Goal: Transaction & Acquisition: Purchase product/service

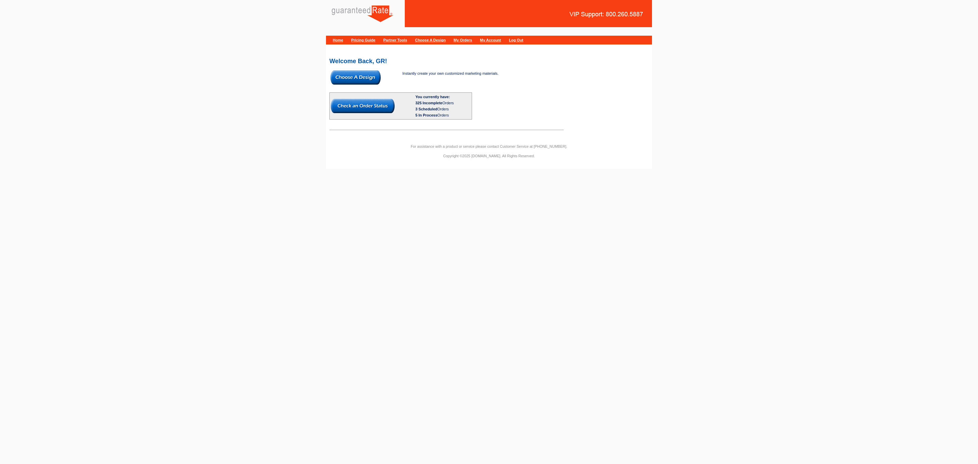
click at [355, 75] on img at bounding box center [356, 77] width 50 height 14
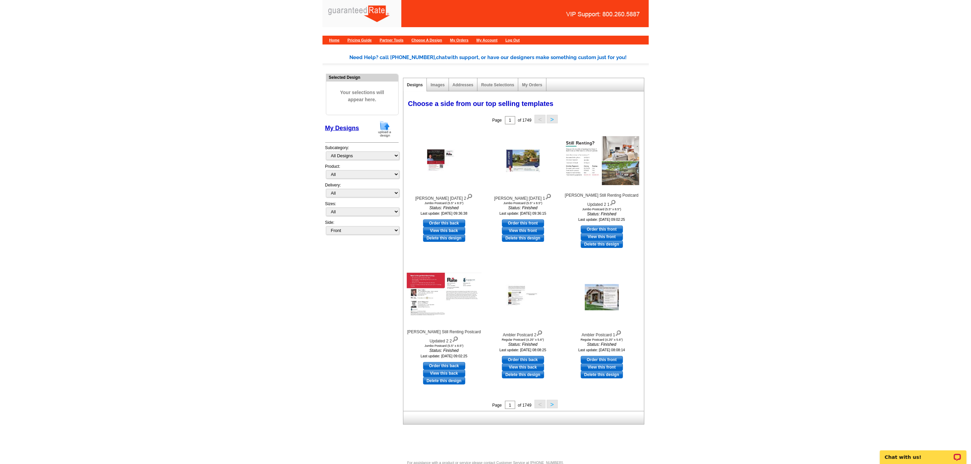
click at [385, 127] on img at bounding box center [385, 128] width 18 height 17
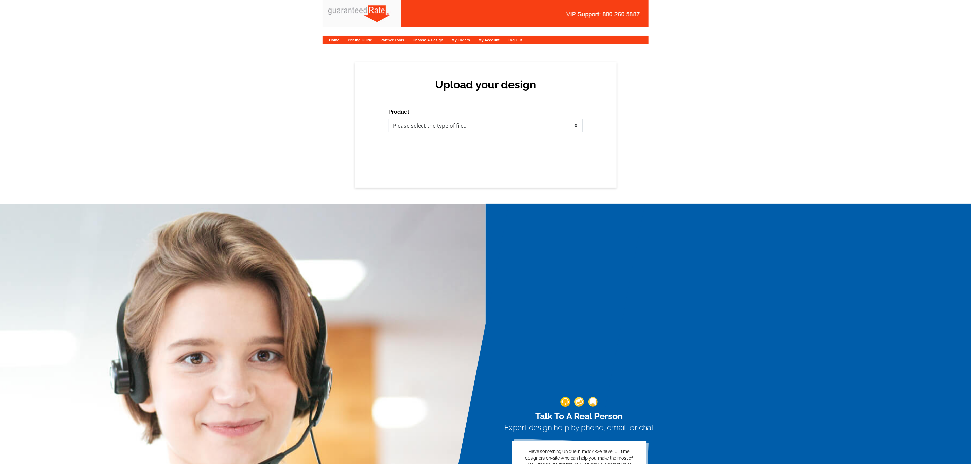
click at [467, 124] on select "Please select the type of file... Postcards Calendars Business Cards Letters an…" at bounding box center [486, 126] width 194 height 14
select select "3"
click at [389, 119] on select "Please select the type of file... Postcards Calendars Business Cards Letters an…" at bounding box center [486, 126] width 194 height 14
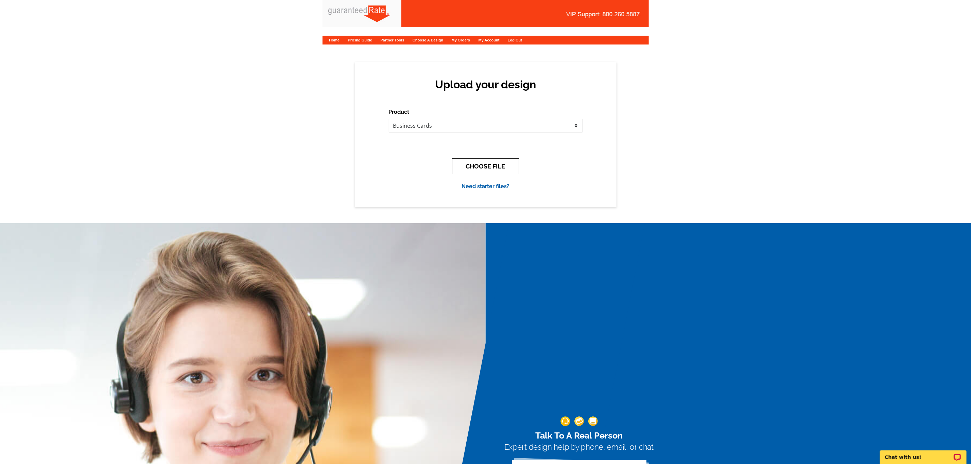
click at [494, 161] on button "CHOOSE FILE" at bounding box center [485, 166] width 67 height 16
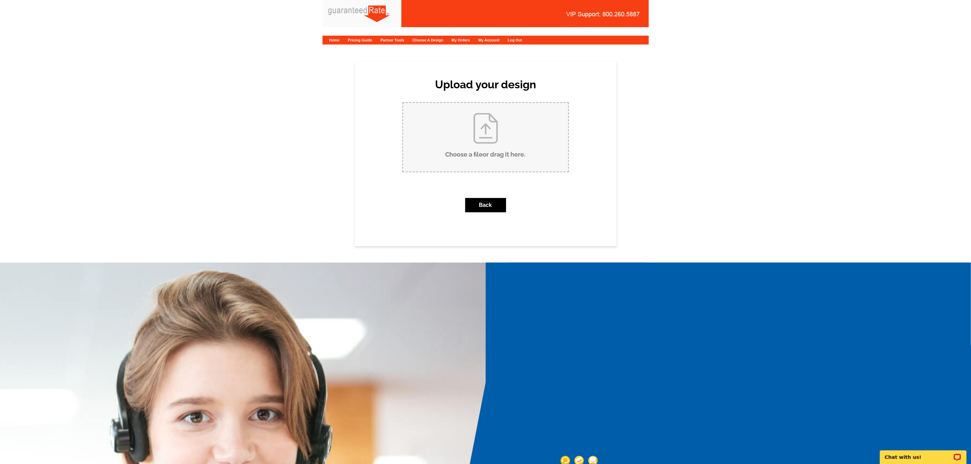
click at [436, 140] on input "Choose a file or drag it here ." at bounding box center [485, 137] width 165 height 69
type input "C:\fakepath\Becky Westphal Business Card V2.pdf"
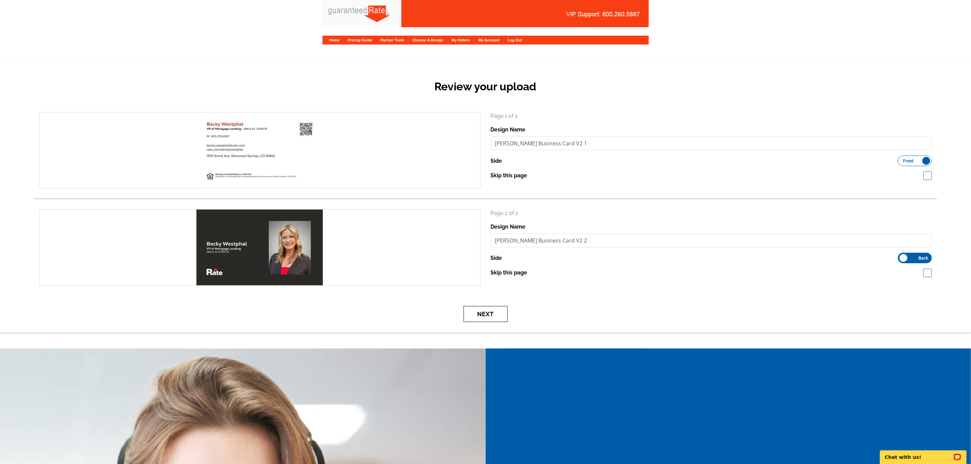
click at [493, 320] on button "Next" at bounding box center [485, 314] width 44 height 16
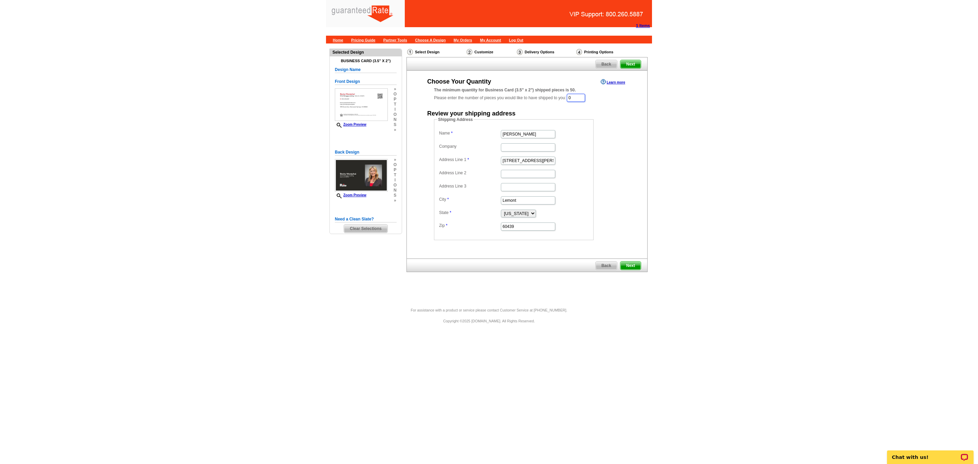
click at [583, 96] on input "0" at bounding box center [576, 98] width 18 height 8
type input "800"
drag, startPoint x: 540, startPoint y: 135, endPoint x: 409, endPoint y: 142, distance: 131.6
click at [409, 142] on div "Choose Your Quantity Learn more The minimum quantity for Business Card (3.5" x …" at bounding box center [527, 158] width 241 height 163
type input "Becky Westphal"
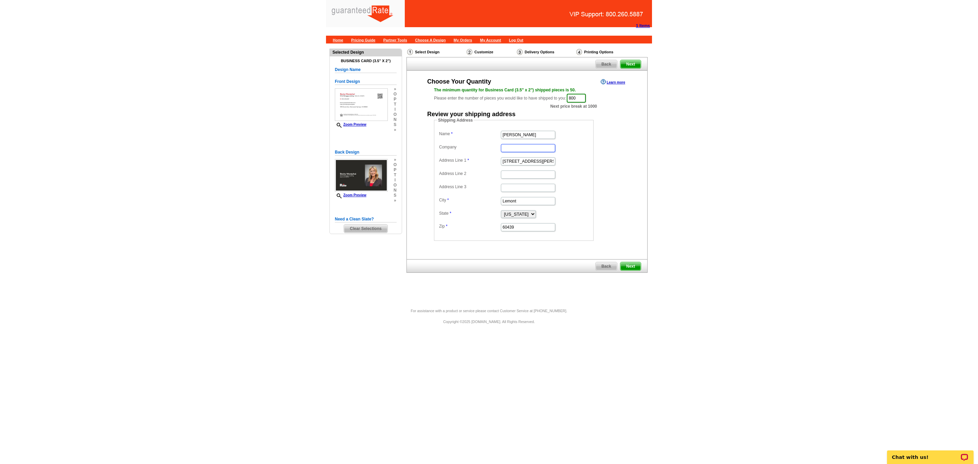
click at [529, 147] on input "Company" at bounding box center [528, 148] width 54 height 8
type input "Rate"
click at [543, 136] on input "Becky Westphal" at bounding box center [528, 135] width 54 height 8
type input "Becky Westphal"
drag, startPoint x: 536, startPoint y: 161, endPoint x: 327, endPoint y: 148, distance: 209.3
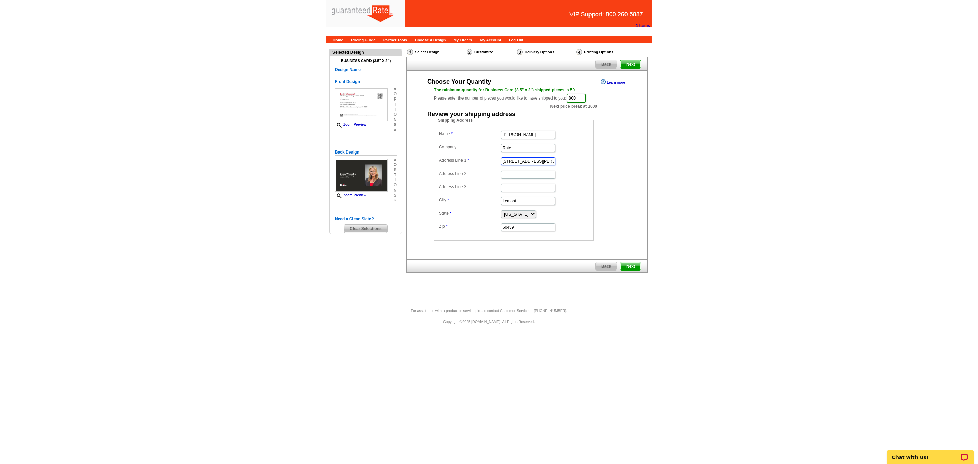
click at [327, 148] on div "Need Help? call 800-260-5887, chat with support, or have our designers make som…" at bounding box center [489, 172] width 326 height 259
type input "3"
click at [529, 165] on input "Address Line 1" at bounding box center [528, 161] width 54 height 8
type input "[GEOGRAPHIC_DATA]"
drag, startPoint x: 521, startPoint y: 200, endPoint x: 442, endPoint y: 199, distance: 78.5
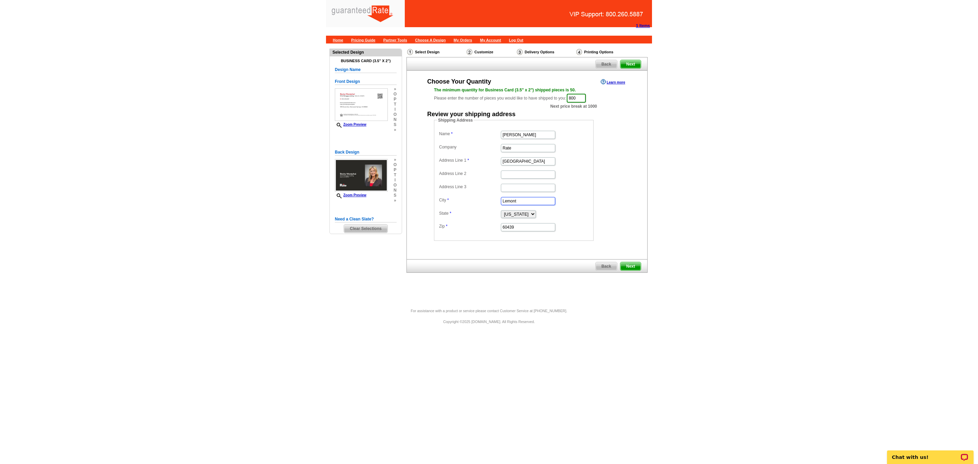
click at [442, 199] on dl "Name Becky Westphal Company Rate Address Line 1 1319 Grand Ave Address Line 2 A…" at bounding box center [514, 180] width 153 height 103
type input "Glenwood Springs"
select select "CO"
drag, startPoint x: 527, startPoint y: 230, endPoint x: 381, endPoint y: 216, distance: 146.0
click at [381, 216] on div "Need Help? call 800-260-5887, chat with support, or have our designers make som…" at bounding box center [489, 172] width 326 height 259
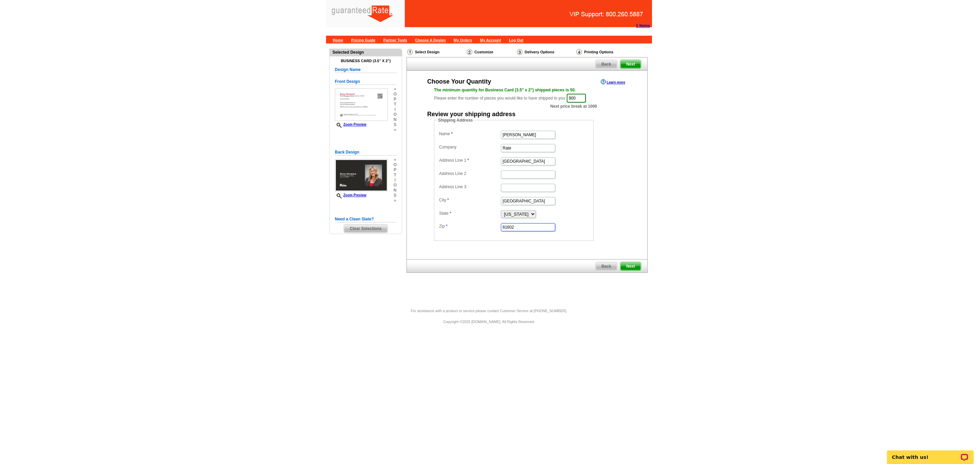
type input "81602"
click at [620, 217] on form "Shipping Address Name Becky Westphal Company Rate Address Line 1 1319 Grand Ave…" at bounding box center [527, 179] width 186 height 124
click at [631, 268] on span "Next" at bounding box center [631, 266] width 20 height 8
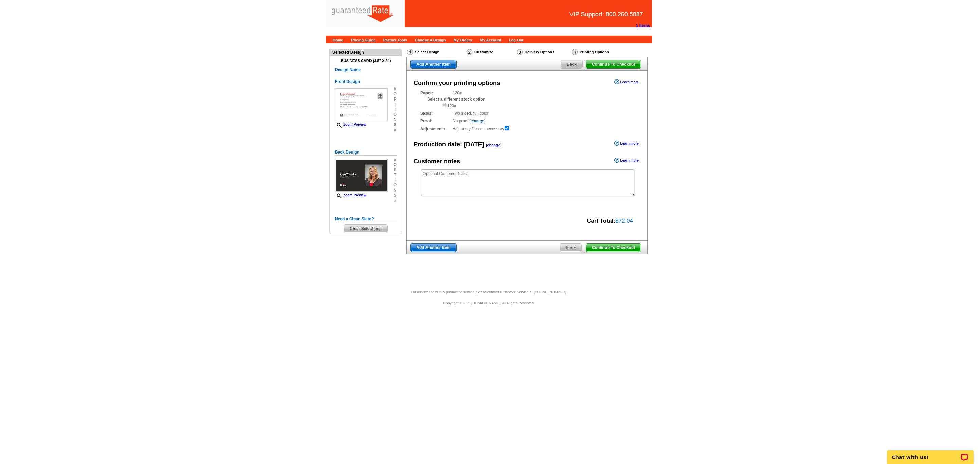
click at [621, 247] on span "Continue To Checkout" at bounding box center [613, 248] width 55 height 8
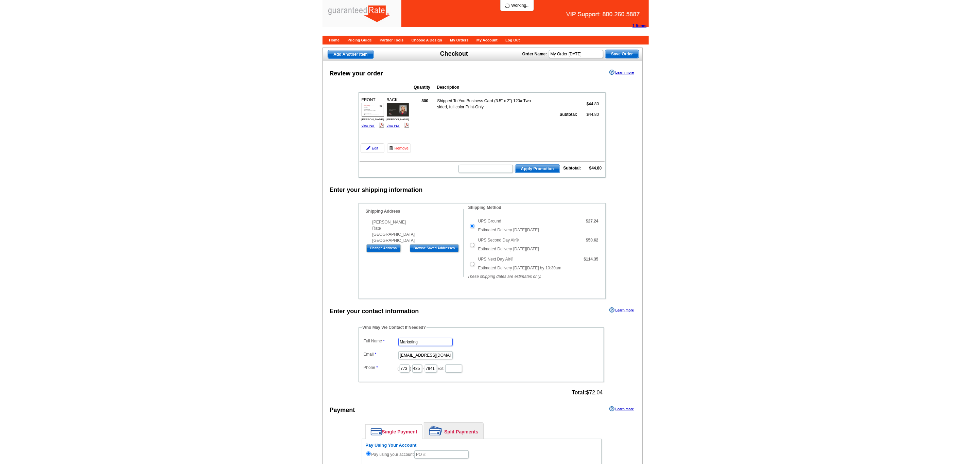
click at [443, 346] on input "Marketing" at bounding box center [425, 342] width 54 height 8
click at [439, 346] on input "Marketing" at bounding box center [425, 342] width 54 height 8
drag, startPoint x: 389, startPoint y: 355, endPoint x: 333, endPoint y: 357, distance: 56.1
type input "Daniel Zorn"
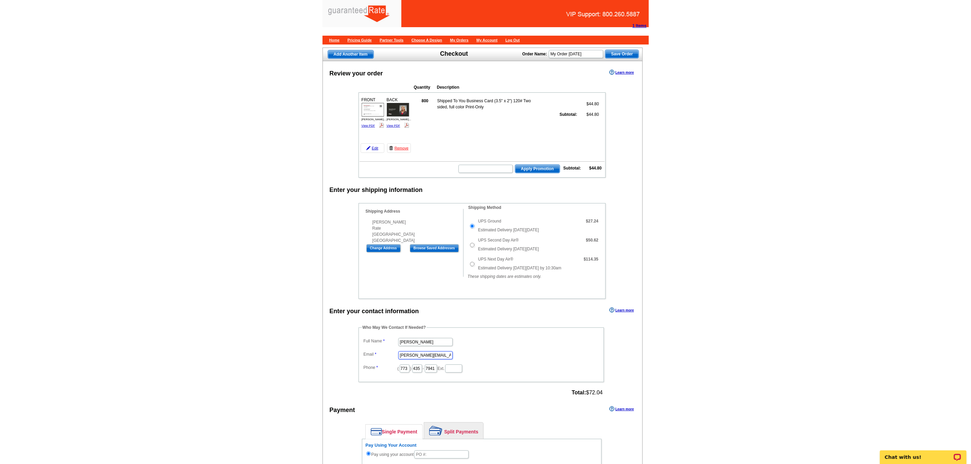
type input "daniel.zorn@rate.com"
drag, startPoint x: 410, startPoint y: 378, endPoint x: 332, endPoint y: 382, distance: 77.5
type input "312"
type input "509"
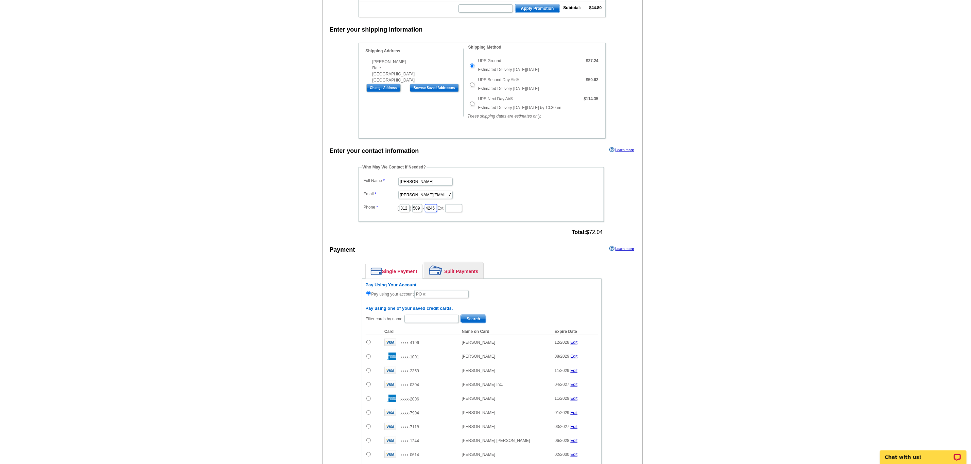
scroll to position [161, 0]
type input "4245"
click at [443, 298] on input "text" at bounding box center [441, 293] width 54 height 8
type input "1"
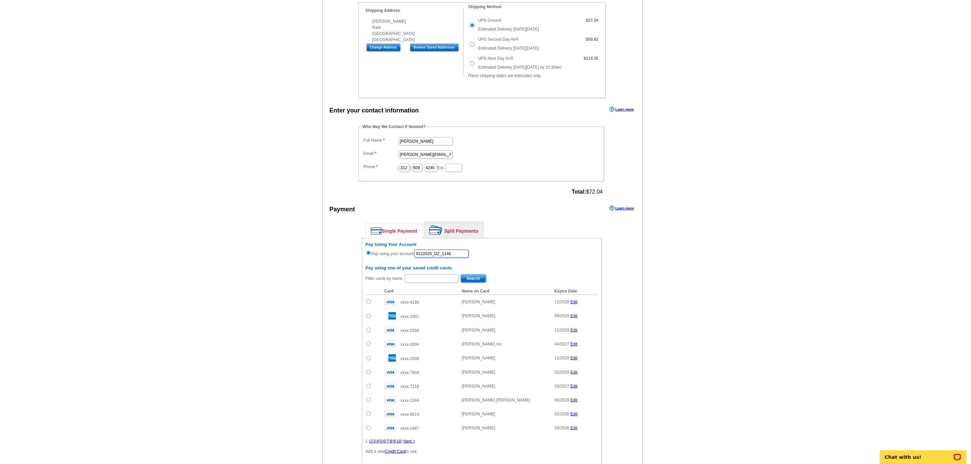
scroll to position [202, 0]
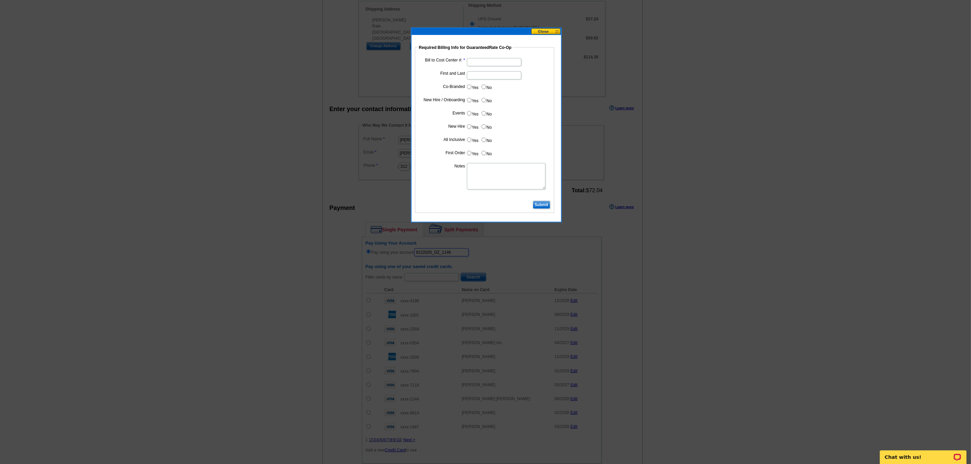
type input "9122025_DZ_1146"
click at [473, 63] on input "Bill to Cost Center #:" at bounding box center [494, 62] width 54 height 8
type input "5000"
click at [473, 74] on input "First and Last" at bounding box center [494, 75] width 54 height 8
type input "Becky Westphal"
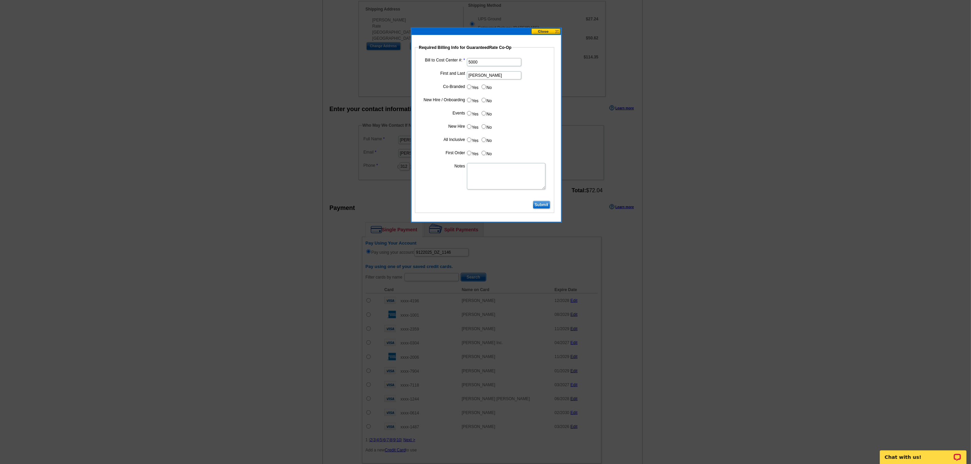
click at [481, 88] on input "No" at bounding box center [483, 87] width 4 height 4
radio input "true"
click at [469, 100] on input "Yes" at bounding box center [469, 100] width 4 height 4
radio input "true"
click at [482, 113] on input "No" at bounding box center [483, 113] width 4 height 4
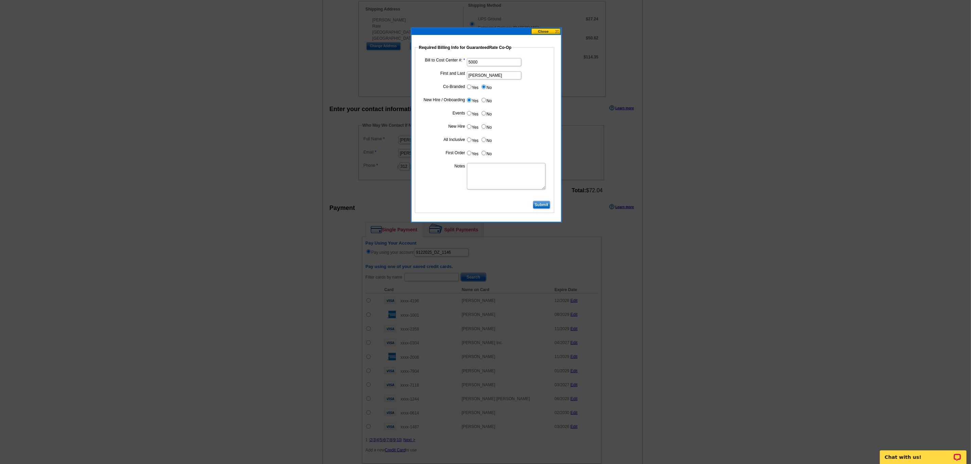
radio input "true"
click at [469, 126] on input "Yes" at bounding box center [469, 126] width 4 height 4
radio input "true"
click at [484, 140] on input "No" at bounding box center [483, 140] width 4 height 4
radio input "true"
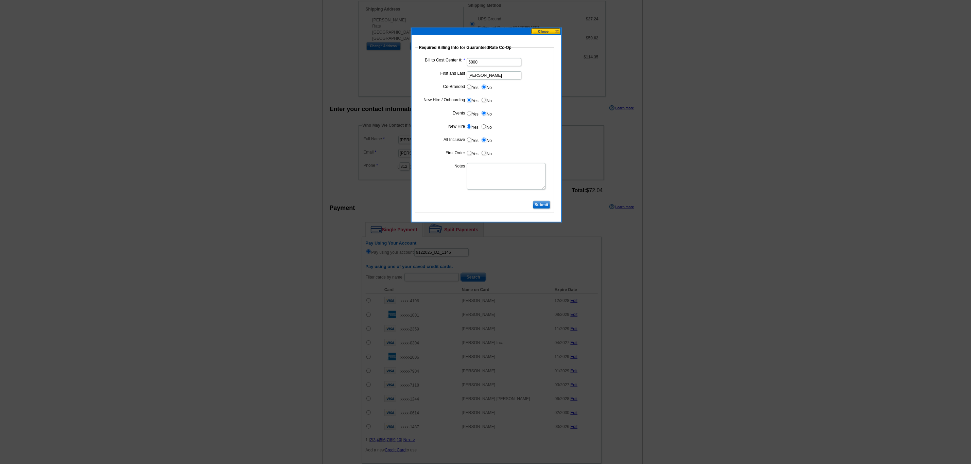
click at [483, 155] on input "No" at bounding box center [483, 153] width 4 height 4
radio input "true"
click at [487, 175] on textarea "Notes" at bounding box center [506, 176] width 78 height 26
click at [533, 176] on textarea "CC: 5000. Bill to branch and not individual. Still part of the first 1000 to th…" at bounding box center [506, 176] width 78 height 26
click at [522, 183] on textarea "CC: 5000. Bill to branch and not individual. Still part of the first 1000 busii…" at bounding box center [506, 176] width 78 height 26
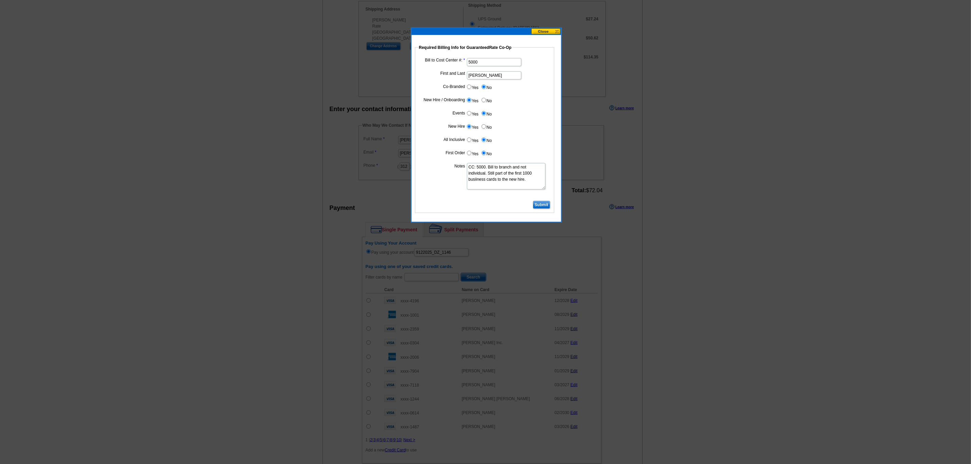
click at [478, 181] on textarea "CC: 5000. Bill to branch and not individual. Still part of the first 1000 busii…" at bounding box center [506, 176] width 78 height 26
click at [527, 182] on textarea "CC: 5000. Bill to branch and not individual. Still part of the first 1000 busin…" at bounding box center [506, 176] width 78 height 26
type textarea "CC: 5000. Bill to branch and not individual. Still part of the first 1000 busin…"
click at [542, 206] on input "Submit" at bounding box center [541, 205] width 17 height 8
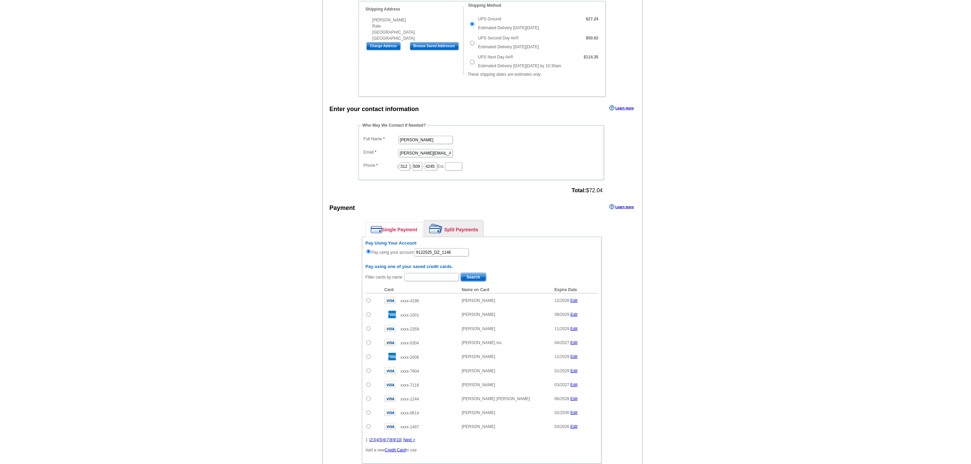
scroll to position [326, 0]
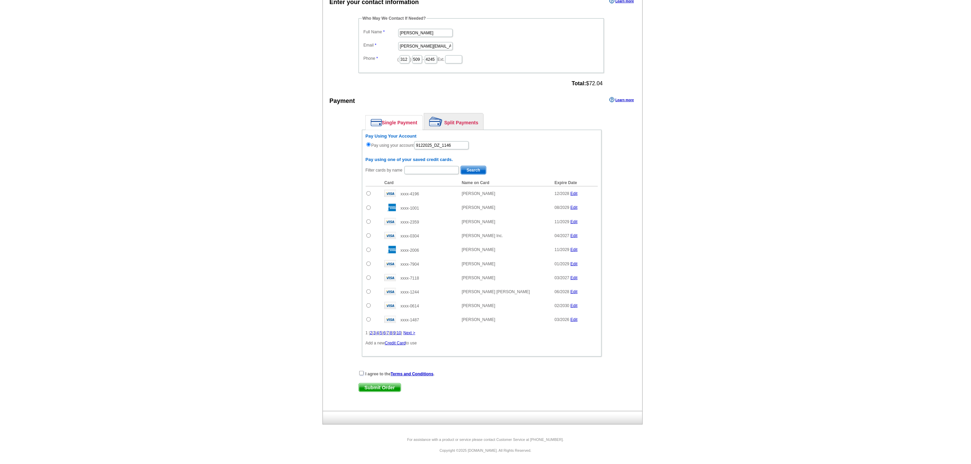
click at [362, 371] on input "checkbox" at bounding box center [361, 373] width 4 height 4
checkbox input "true"
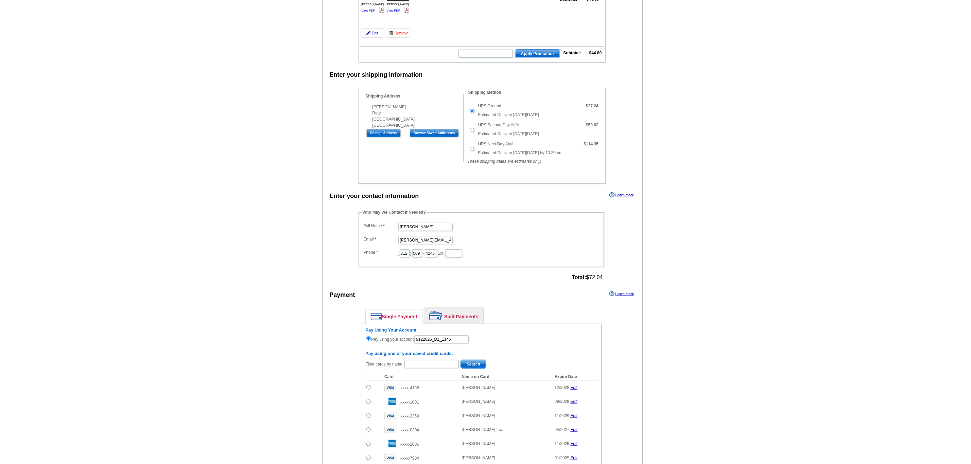
scroll to position [0, 0]
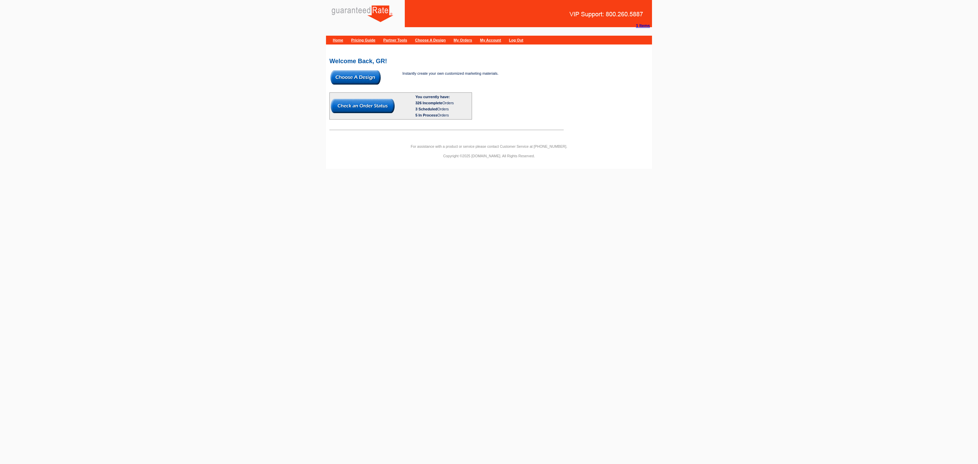
click at [363, 78] on img at bounding box center [356, 77] width 50 height 14
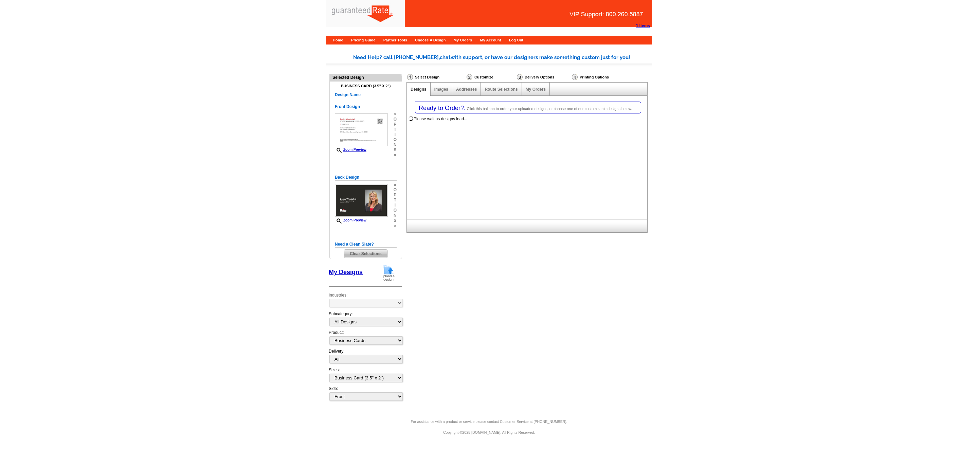
select select "3"
select select "5"
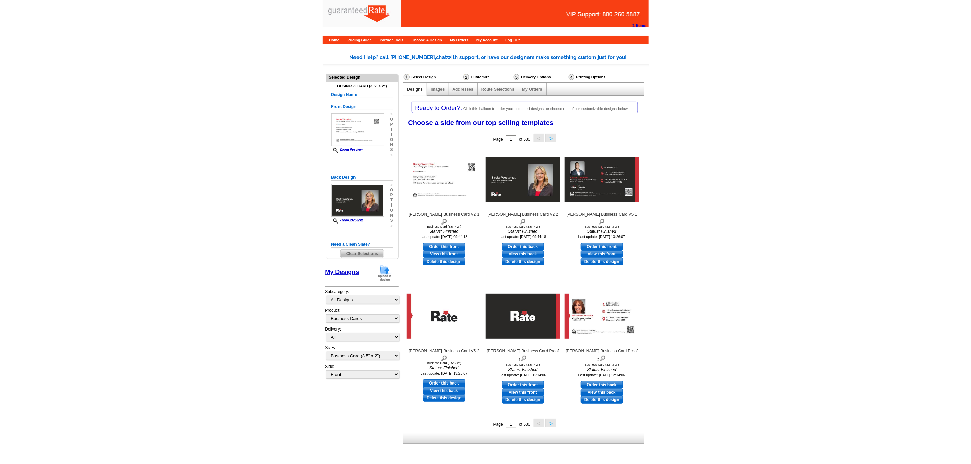
click at [389, 273] on img at bounding box center [385, 272] width 18 height 17
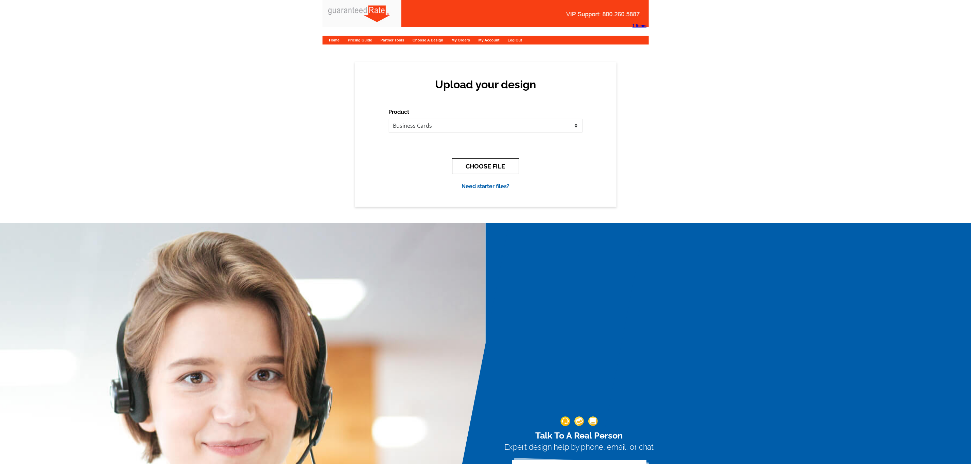
click at [484, 161] on button "CHOOSE FILE" at bounding box center [485, 166] width 67 height 16
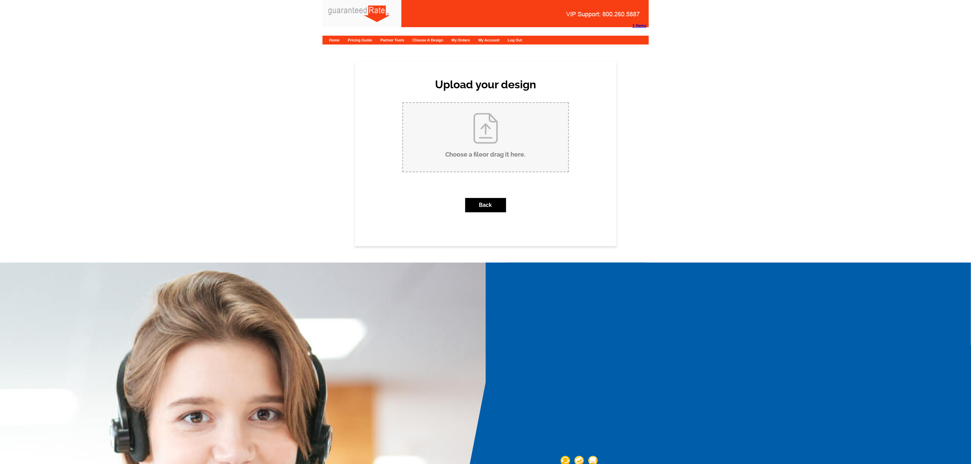
click at [463, 151] on input "Choose a file or drag it here ." at bounding box center [485, 137] width 165 height 69
type input "C:\fakepath\Becky Westphal Business Card V3.pdf"
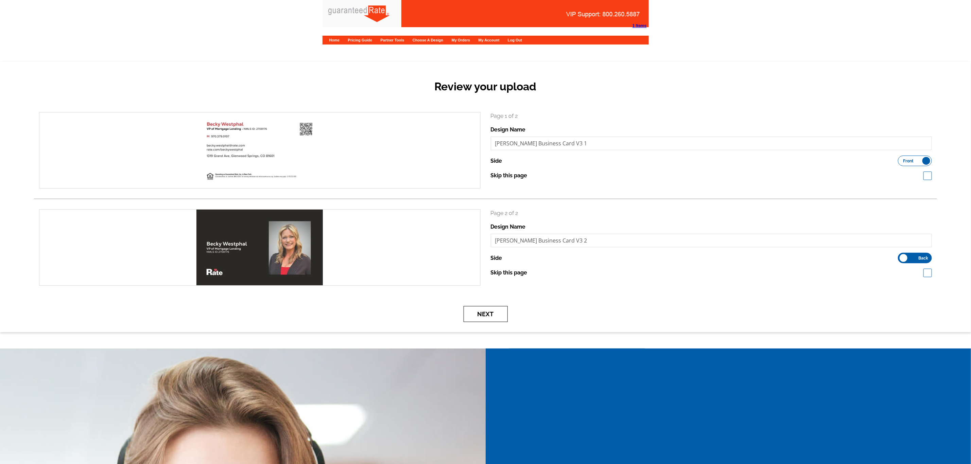
click at [485, 309] on button "Next" at bounding box center [485, 314] width 44 height 16
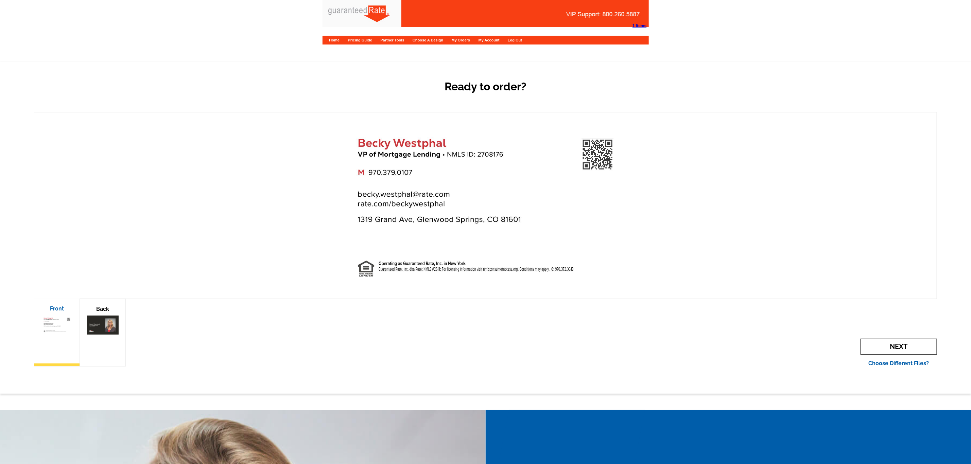
click at [883, 342] on body "1 Items Home Pricing Guide Partner Tools Choose A Design My Orders My Account L…" at bounding box center [485, 461] width 971 height 923
click at [898, 344] on span "Next" at bounding box center [898, 347] width 76 height 16
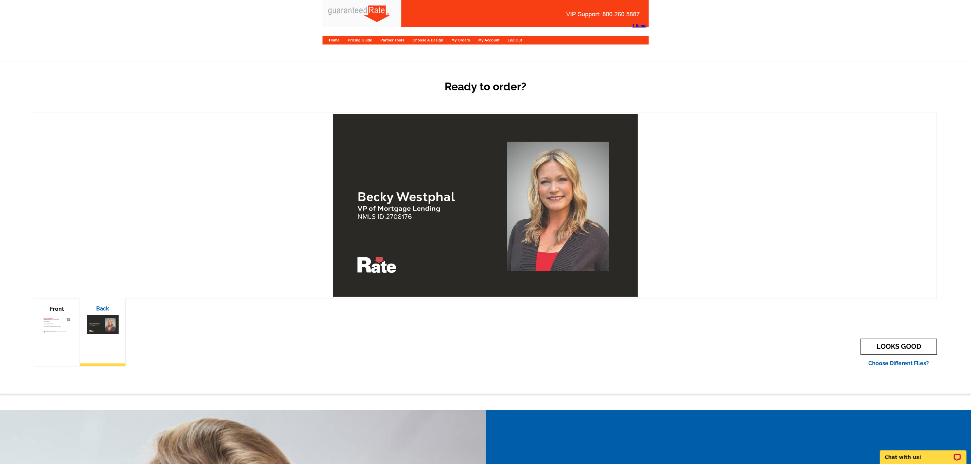
click at [898, 344] on link "LOOKS GOOD" at bounding box center [898, 347] width 76 height 16
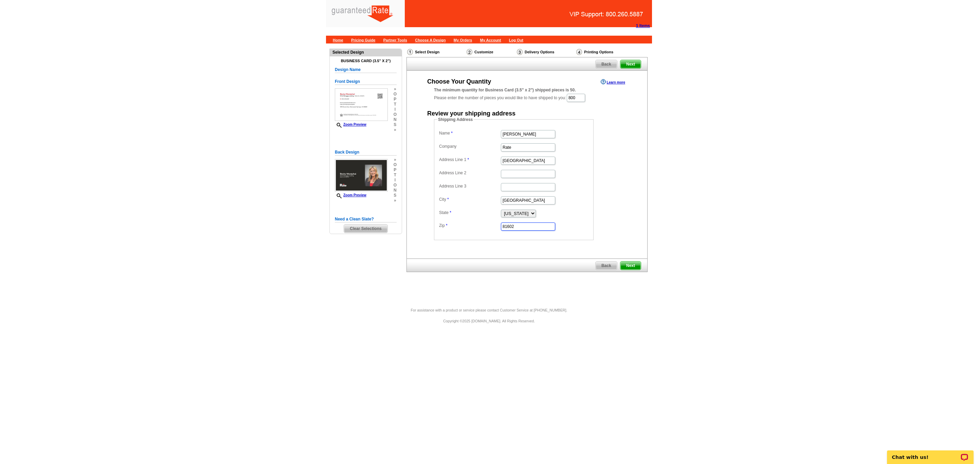
click at [522, 230] on input "81602" at bounding box center [528, 227] width 54 height 8
type input "81601"
click at [629, 216] on div "Shipping Address Name [PERSON_NAME] Company Rate Address Line 1 [STREET_ADDRESS…" at bounding box center [527, 179] width 213 height 124
click at [632, 265] on span "Next" at bounding box center [631, 266] width 20 height 8
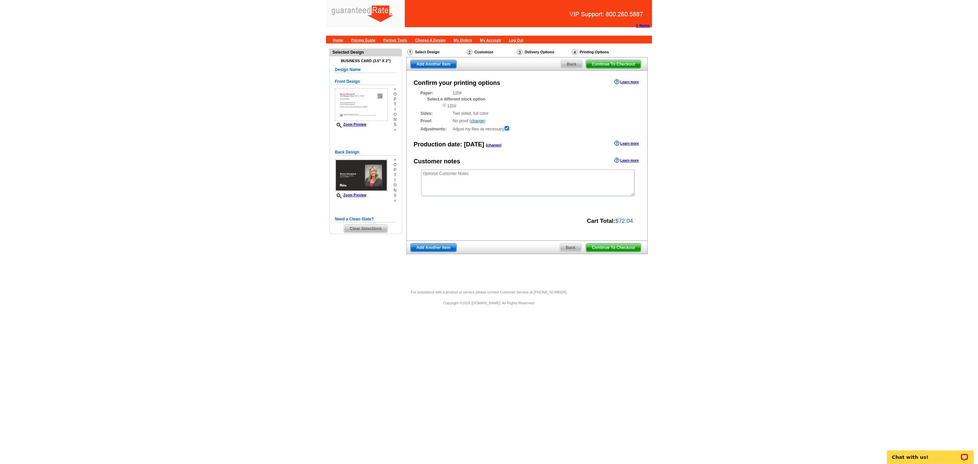
click at [615, 251] on span "Continue To Checkout" at bounding box center [613, 248] width 55 height 8
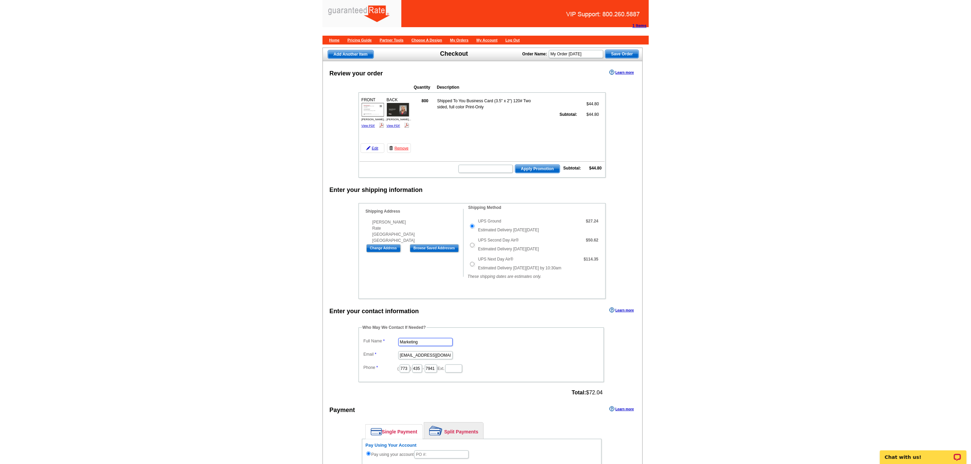
drag, startPoint x: 428, startPoint y: 351, endPoint x: 343, endPoint y: 351, distance: 84.9
type input "[PERSON_NAME]"
type input "[PERSON_NAME][EMAIL_ADDRESS][PERSON_NAME][DOMAIN_NAME]"
drag, startPoint x: 409, startPoint y: 378, endPoint x: 268, endPoint y: 363, distance: 141.8
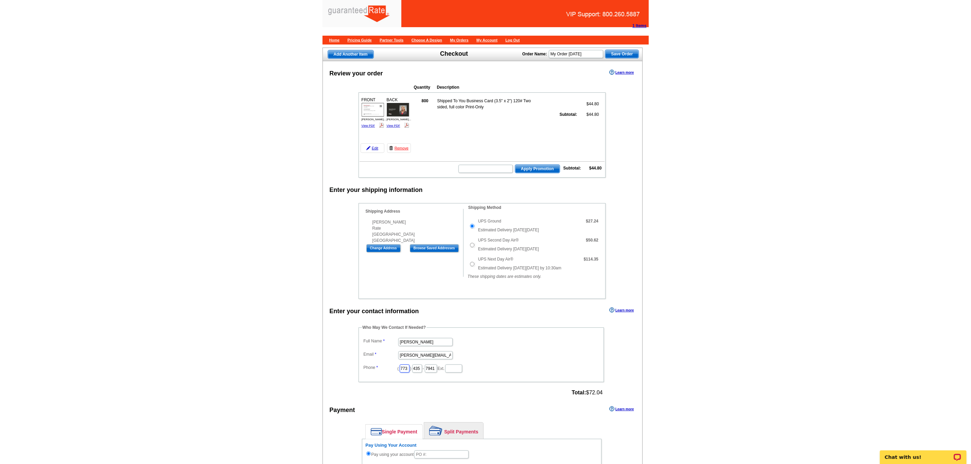
click at [268, 363] on main "Add Another Item Checkout Order Name: My Order 2025-09-12 Save Order Review you…" at bounding box center [485, 394] width 971 height 703
type input "312"
type input "6"
type input "4"
type input "509"
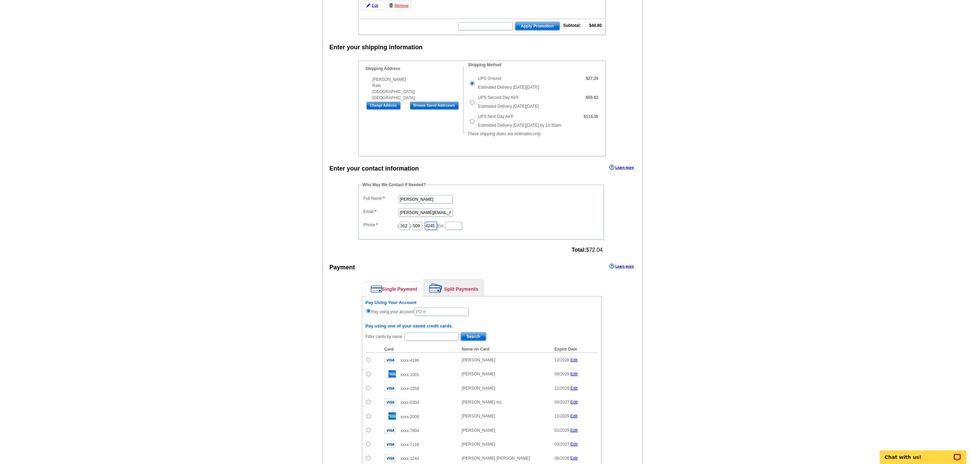
scroll to position [143, 0]
type input "4245"
click at [442, 316] on input "text" at bounding box center [441, 311] width 54 height 8
type input "1"
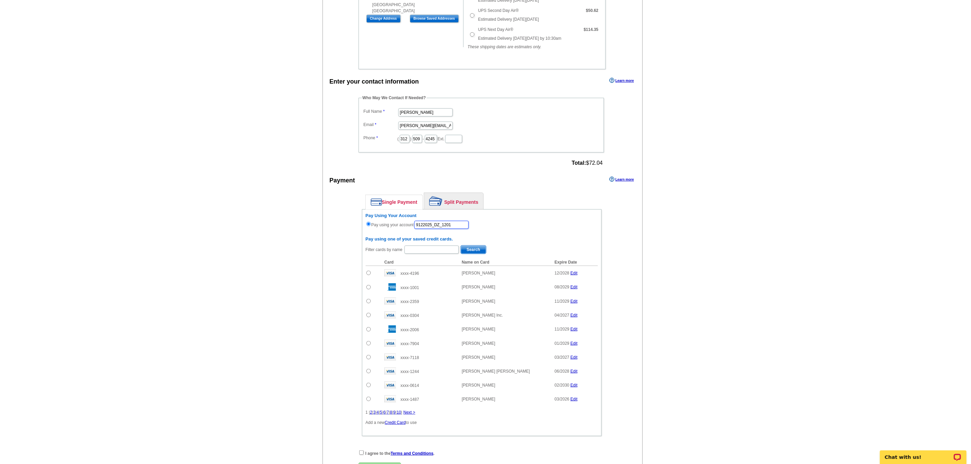
scroll to position [235, 0]
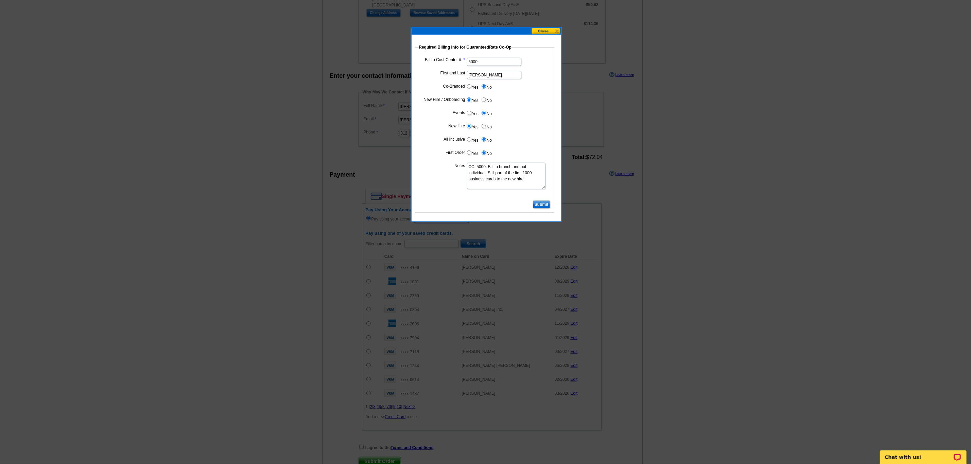
type input "9122025_DZ_1201"
click at [546, 205] on input "Submit" at bounding box center [541, 204] width 17 height 8
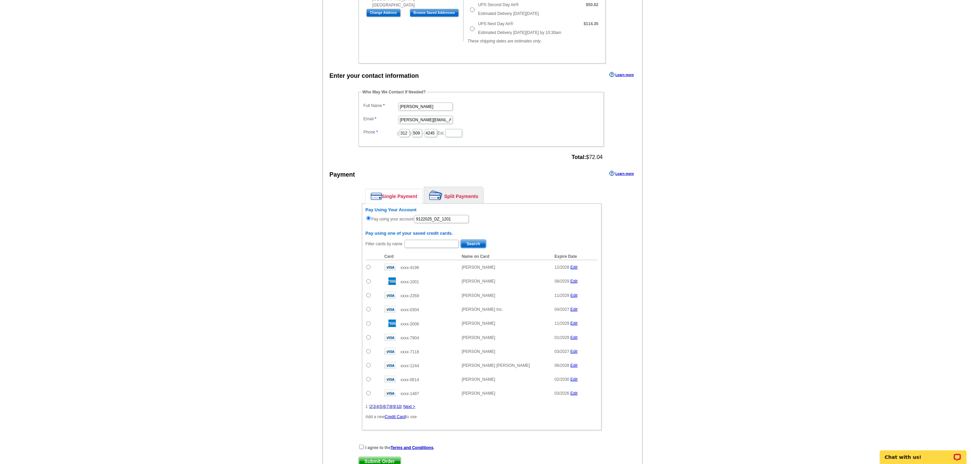
scroll to position [326, 0]
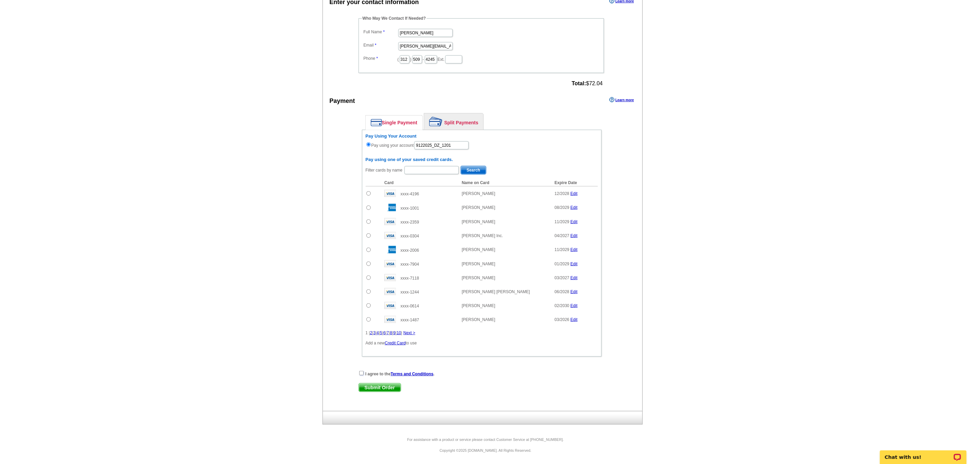
click at [360, 372] on input "checkbox" at bounding box center [361, 373] width 4 height 4
checkbox input "true"
click at [385, 386] on span "Submit Order" at bounding box center [380, 388] width 42 height 8
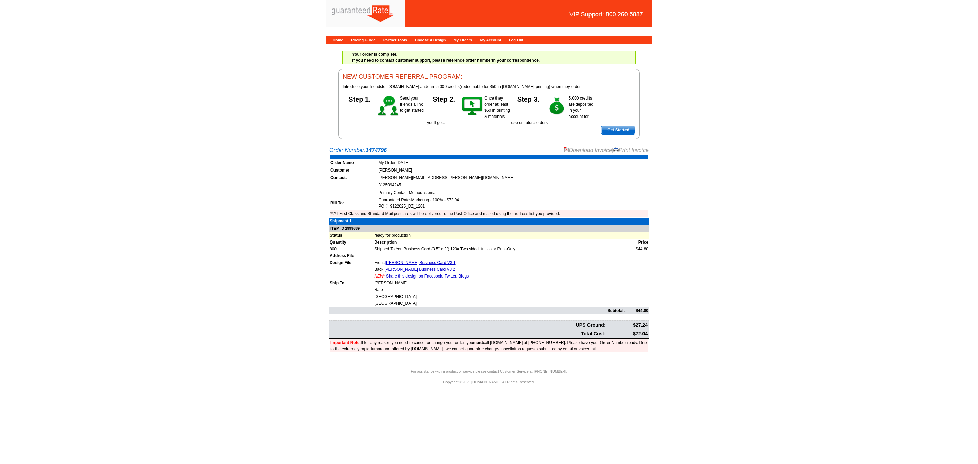
click at [584, 149] on link "Download Invoice" at bounding box center [588, 150] width 48 height 6
